Goal: Transaction & Acquisition: Purchase product/service

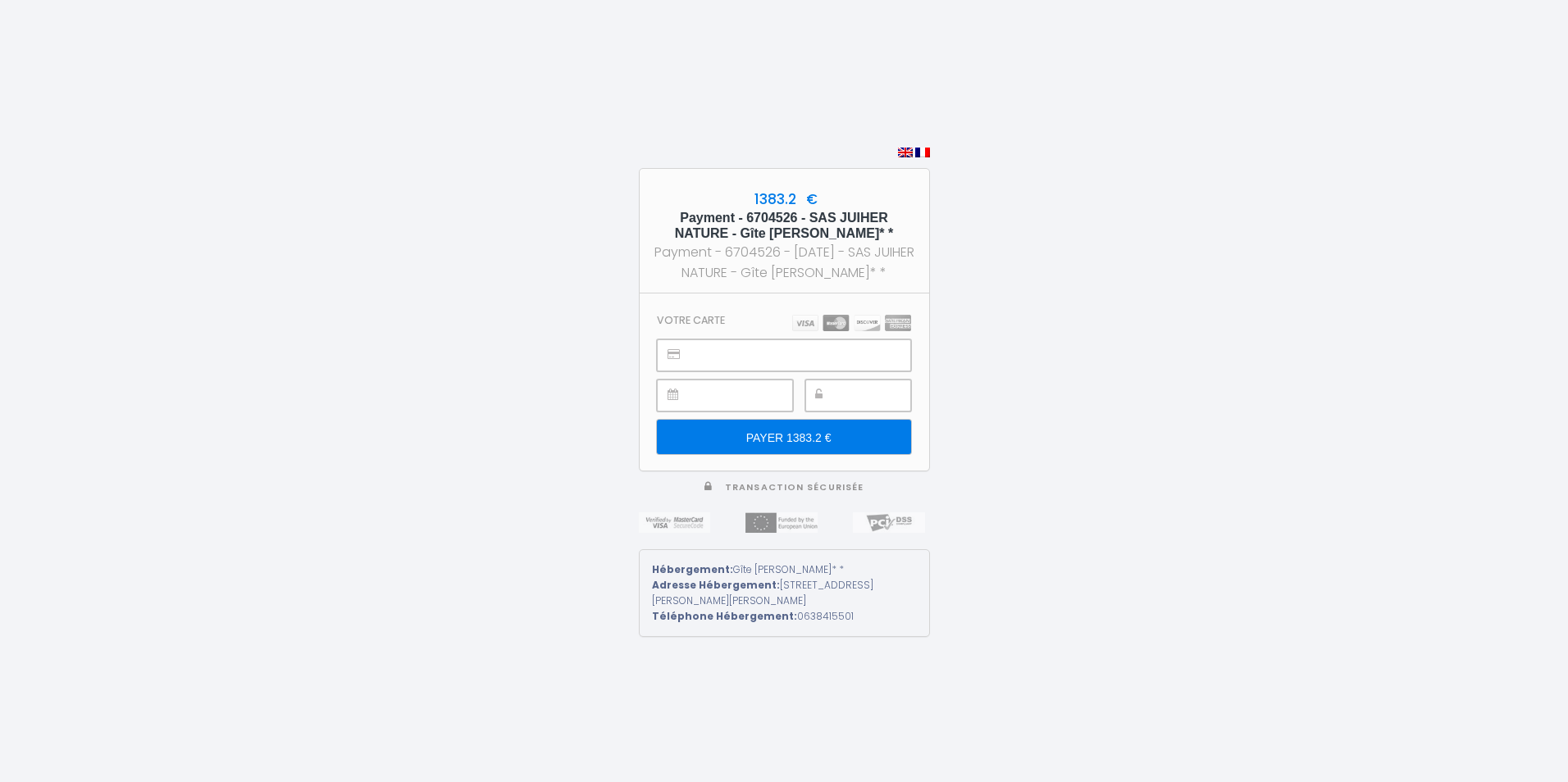
click at [834, 391] on div at bounding box center [857, 396] width 105 height 32
click at [813, 442] on input "PAYER 1383.2 €" at bounding box center [783, 437] width 254 height 35
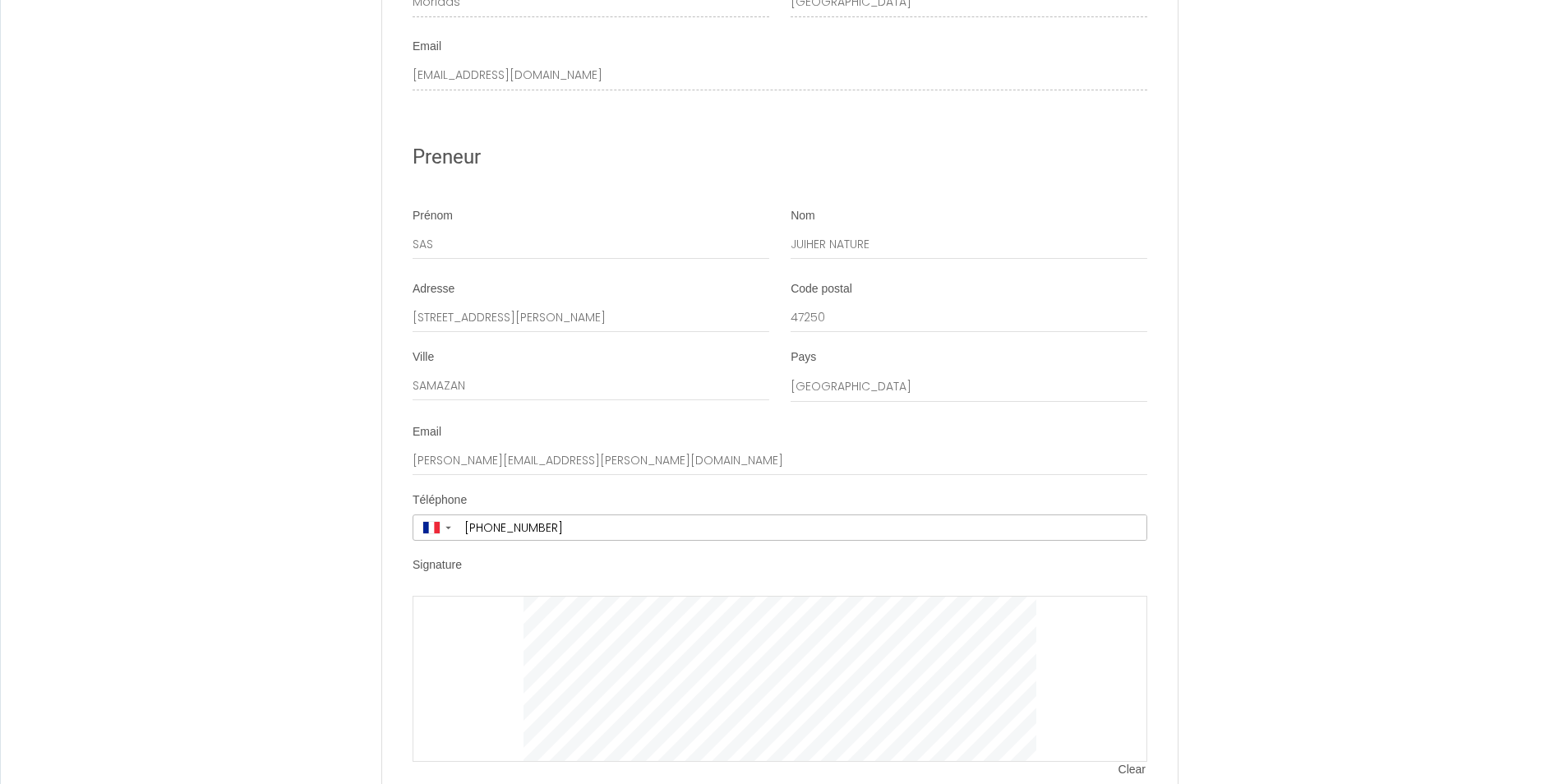
scroll to position [3598, 0]
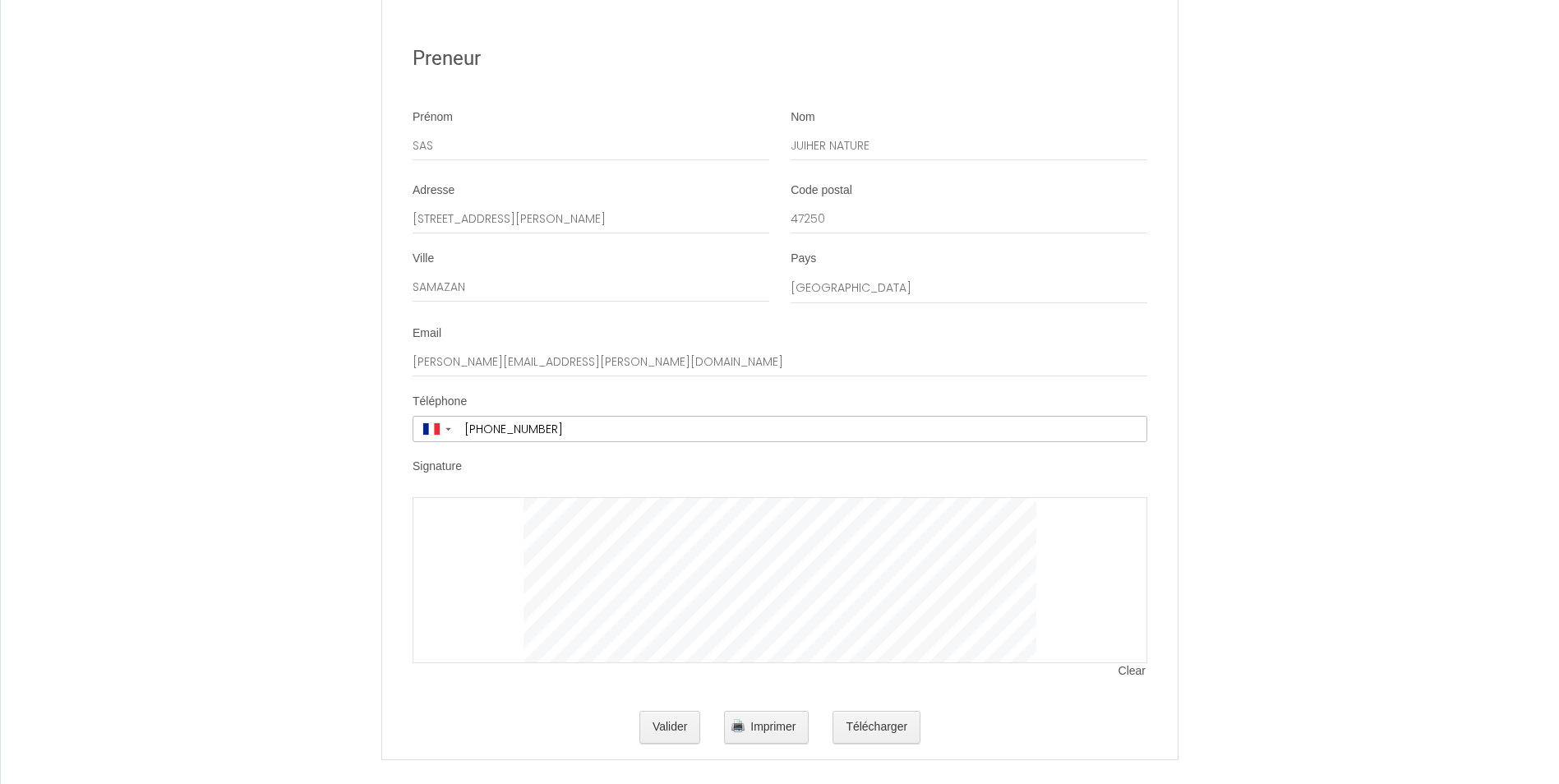
click at [1132, 663] on span "Clear" at bounding box center [1132, 671] width 28 height 17
click at [1125, 663] on span "Clear" at bounding box center [1132, 671] width 28 height 17
click at [768, 720] on span "Imprimer" at bounding box center [772, 726] width 45 height 13
click at [671, 711] on button "Valider" at bounding box center [670, 727] width 62 height 33
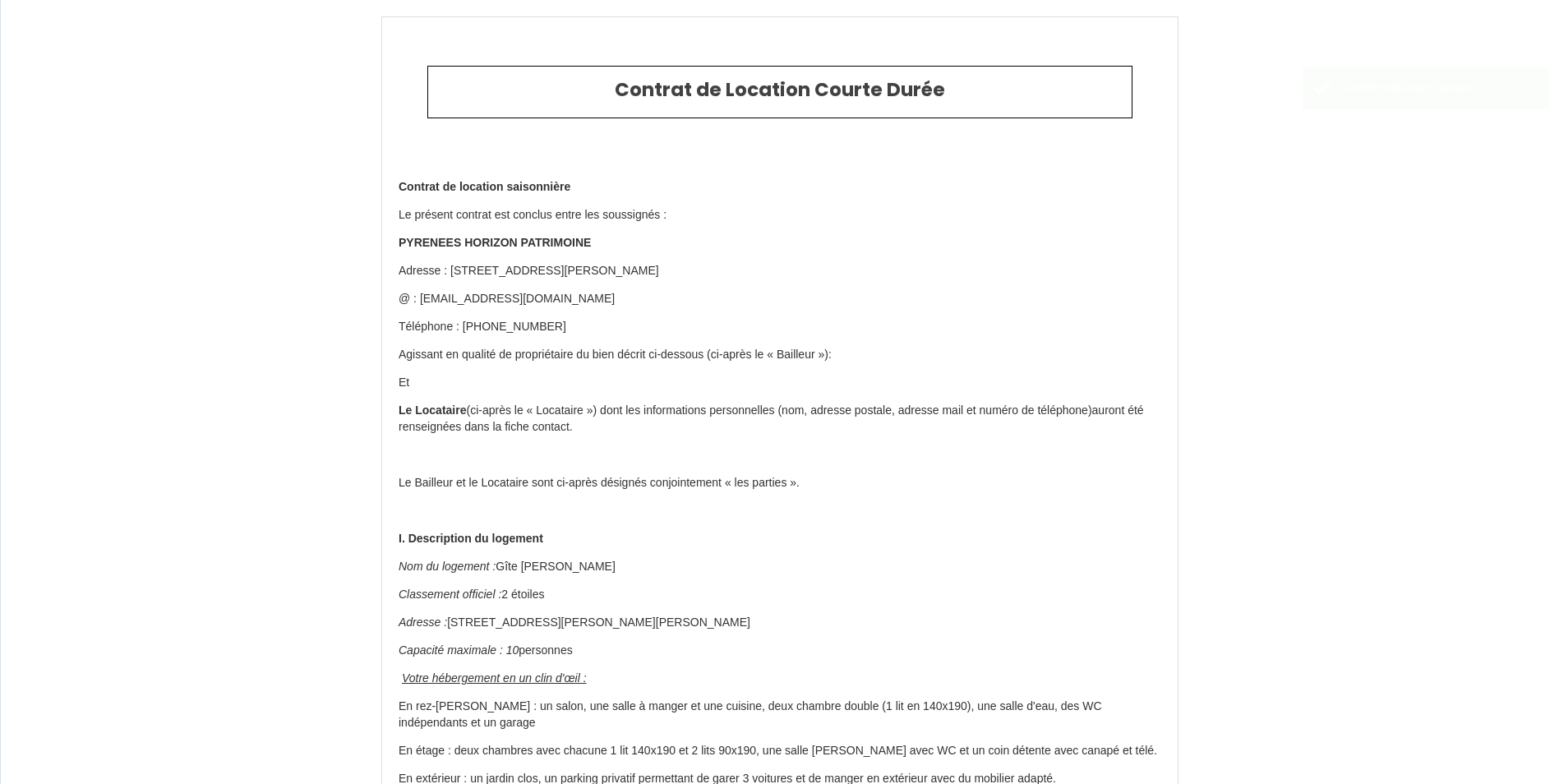
type input "123.2"
type input "1260"
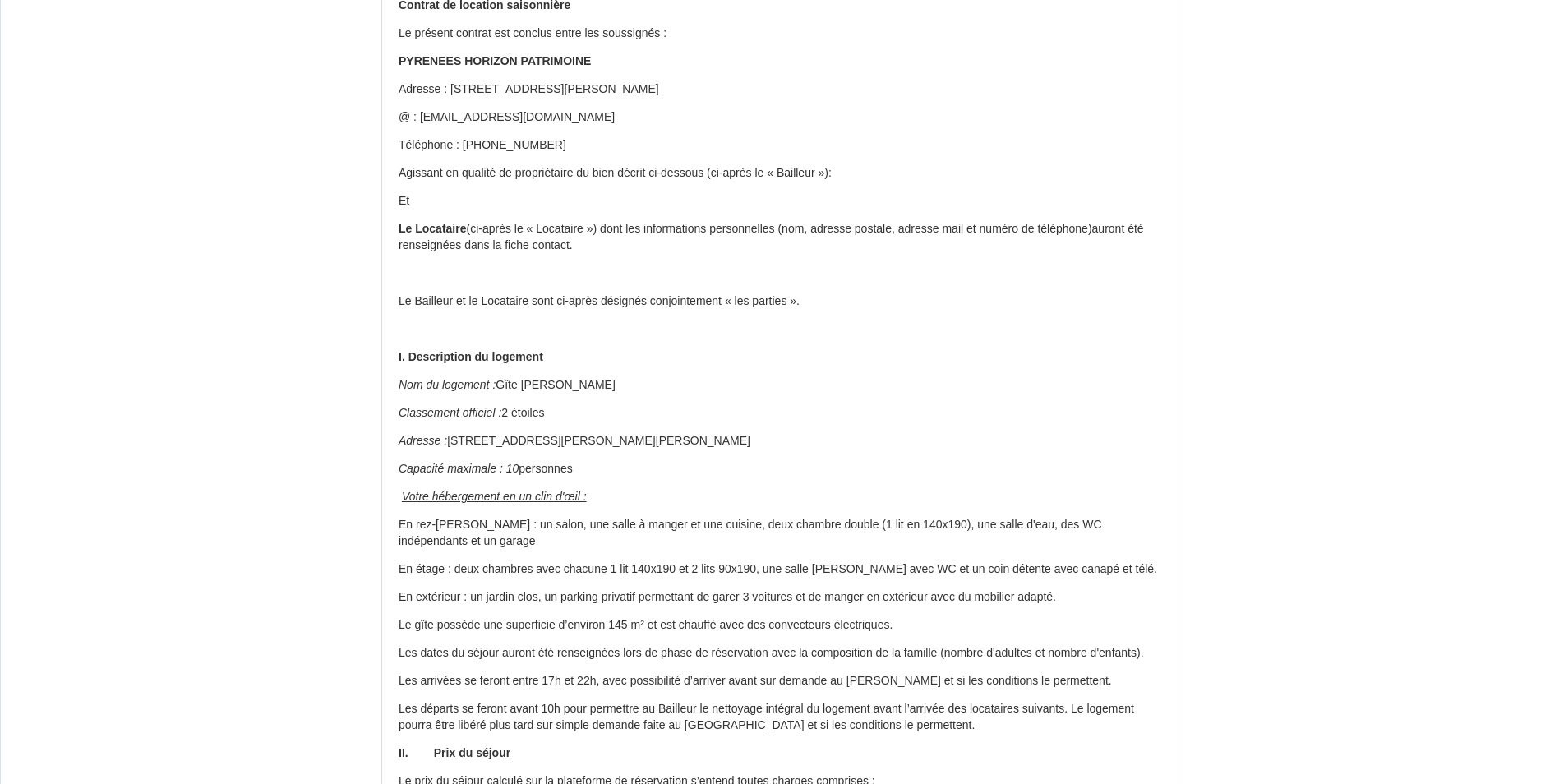
scroll to position [247, 0]
